Goal: Find specific page/section: Find specific page/section

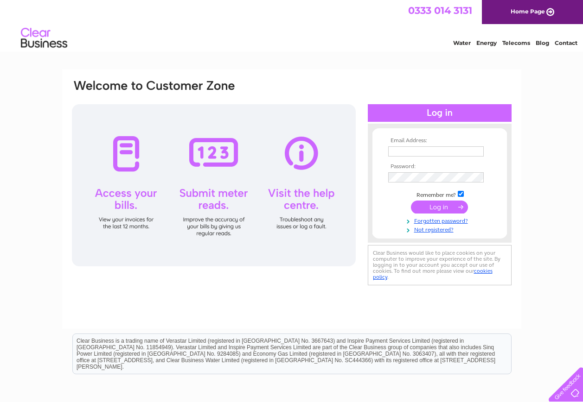
type input "dundee.824@electric-center.co.uk"
click at [444, 204] on input "submit" at bounding box center [439, 207] width 57 height 13
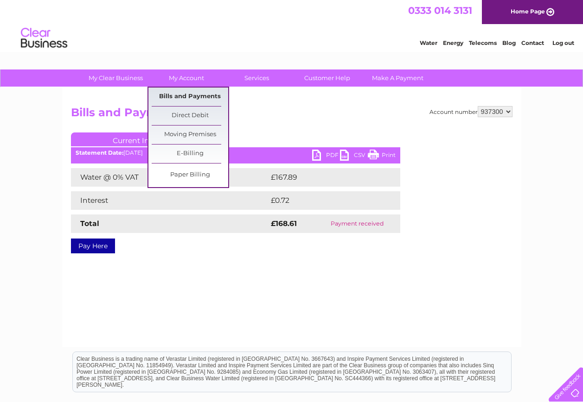
click at [185, 97] on link "Bills and Payments" at bounding box center [190, 97] width 77 height 19
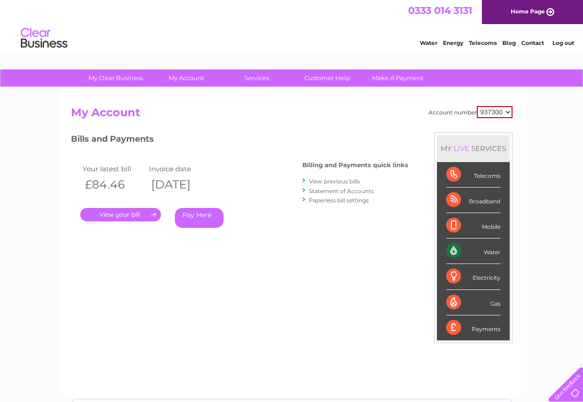
click at [142, 211] on link "." at bounding box center [120, 214] width 81 height 13
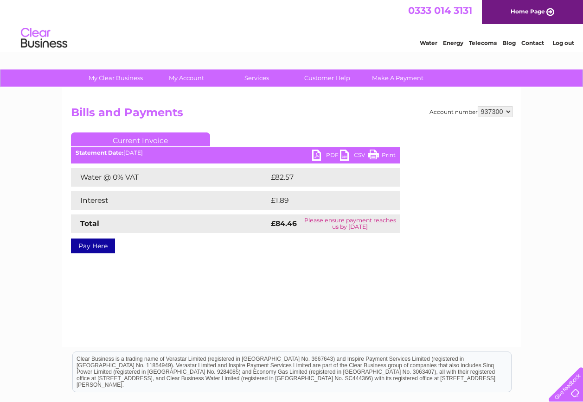
click at [329, 156] on link "PDF" at bounding box center [326, 156] width 28 height 13
